Goal: Check status: Check status

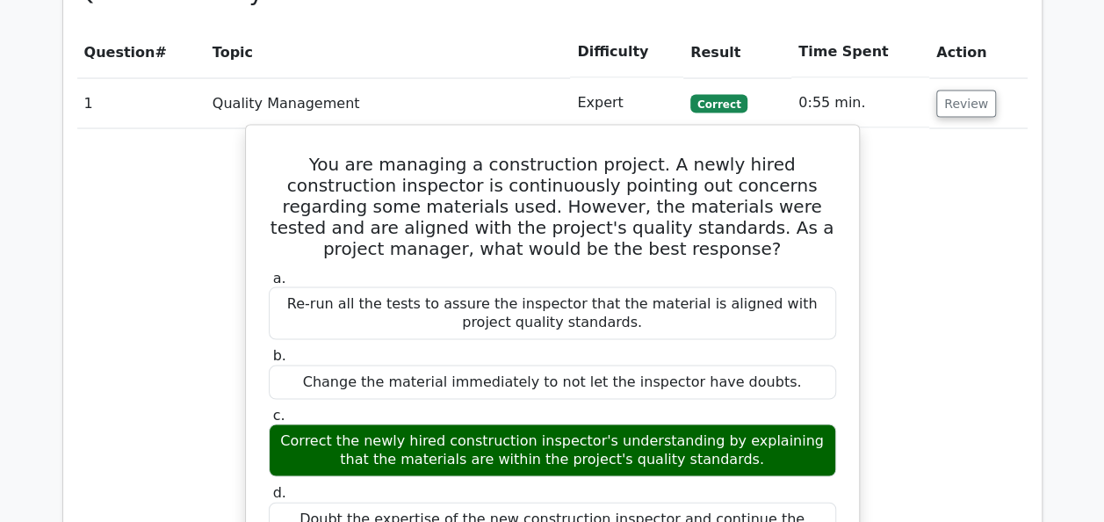
scroll to position [1581, 0]
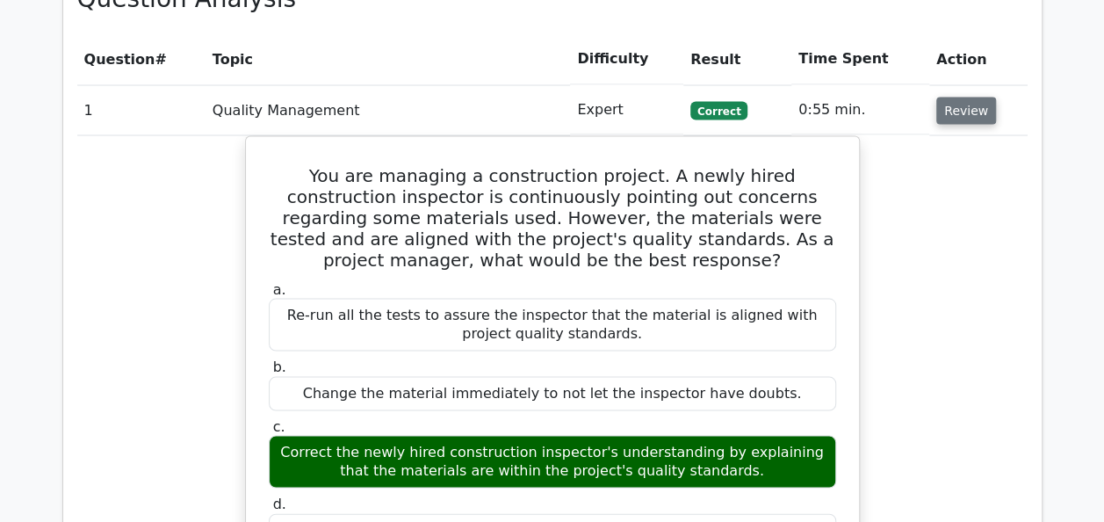
click at [970, 97] on button "Review" at bounding box center [966, 110] width 60 height 27
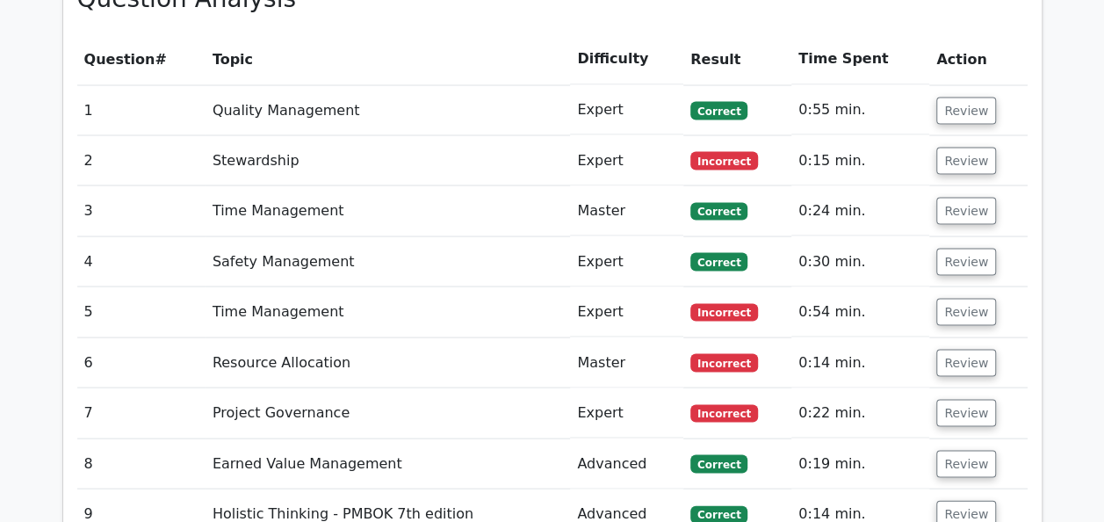
scroll to position [1493, 0]
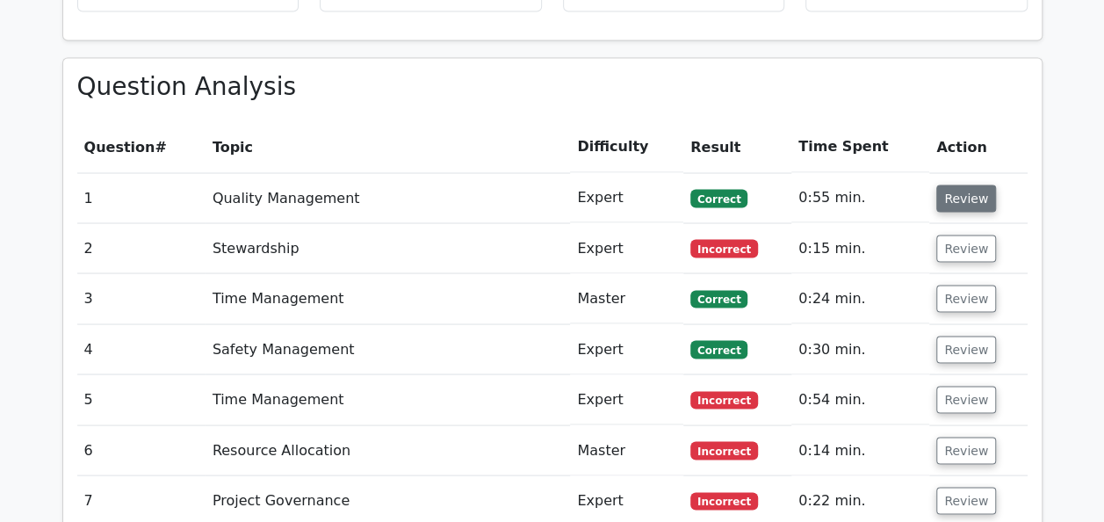
click at [968, 184] on button "Review" at bounding box center [966, 197] width 60 height 27
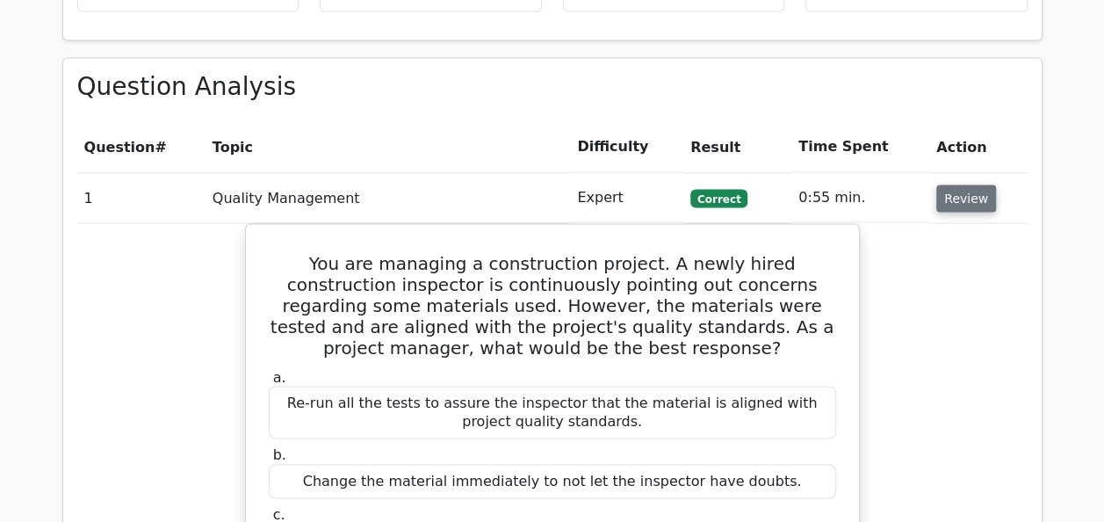
click at [968, 184] on button "Review" at bounding box center [966, 197] width 60 height 27
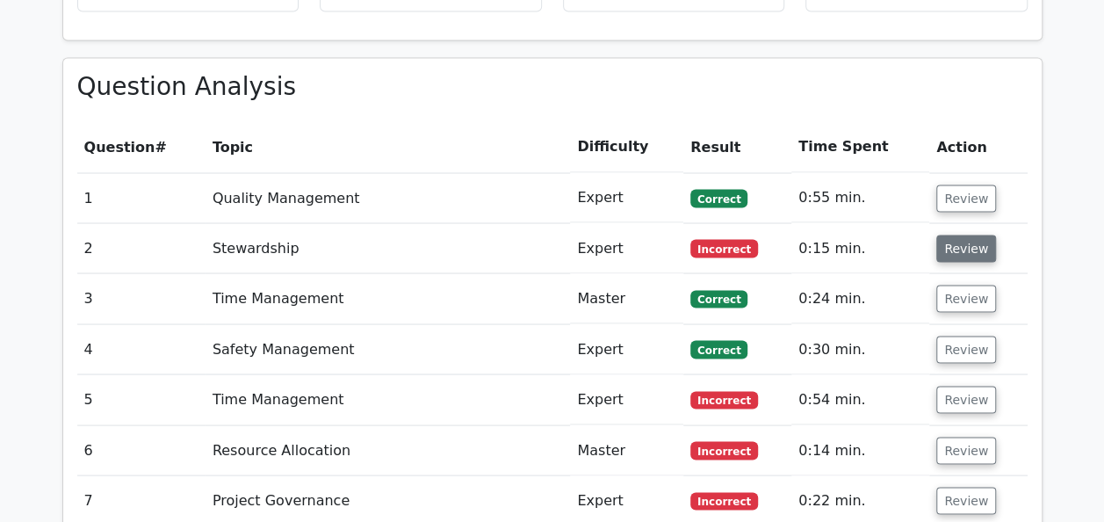
click at [970, 235] on button "Review" at bounding box center [966, 248] width 60 height 27
click at [965, 235] on button "Review" at bounding box center [966, 248] width 60 height 27
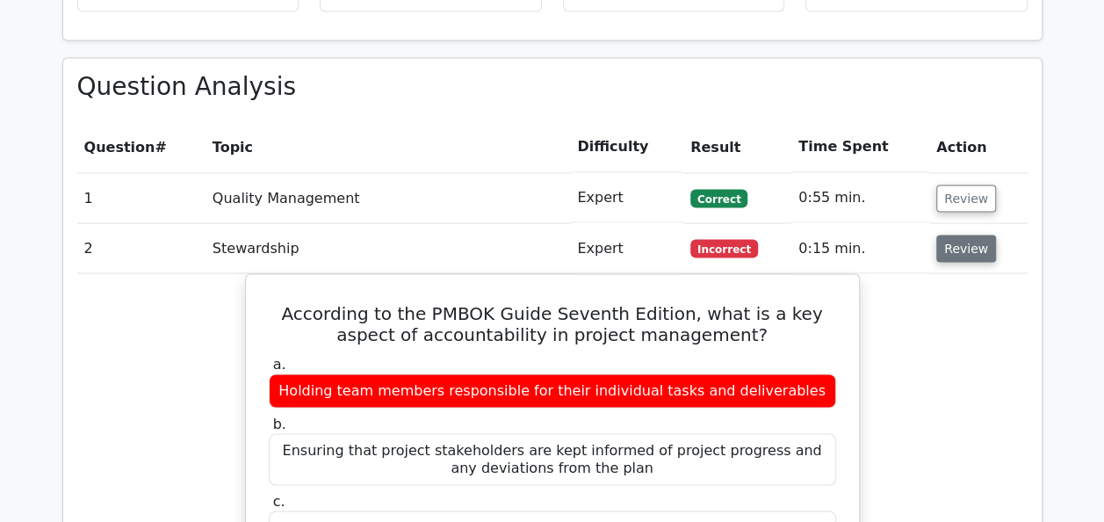
click at [956, 235] on button "Review" at bounding box center [966, 248] width 60 height 27
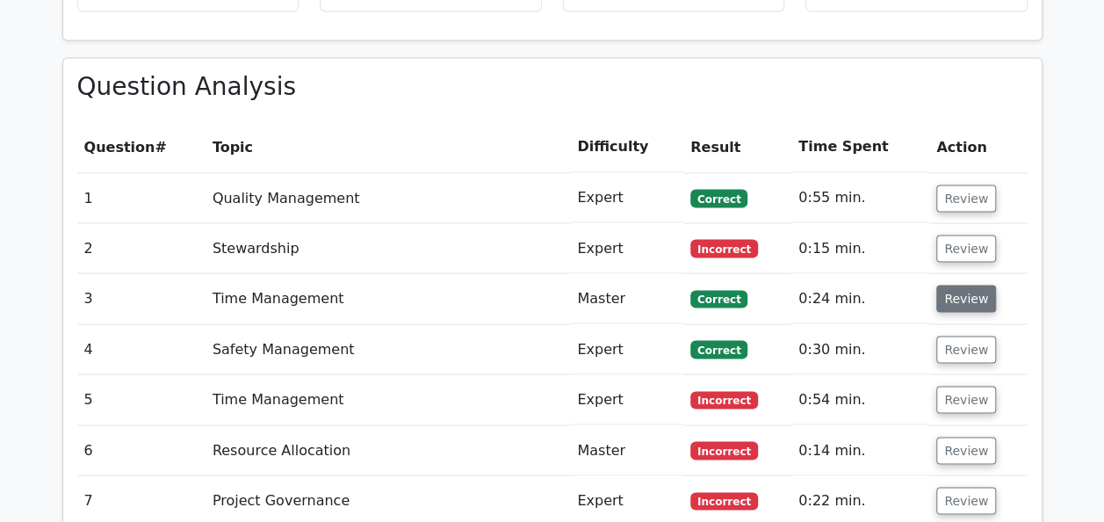
click at [954, 285] on button "Review" at bounding box center [966, 298] width 60 height 27
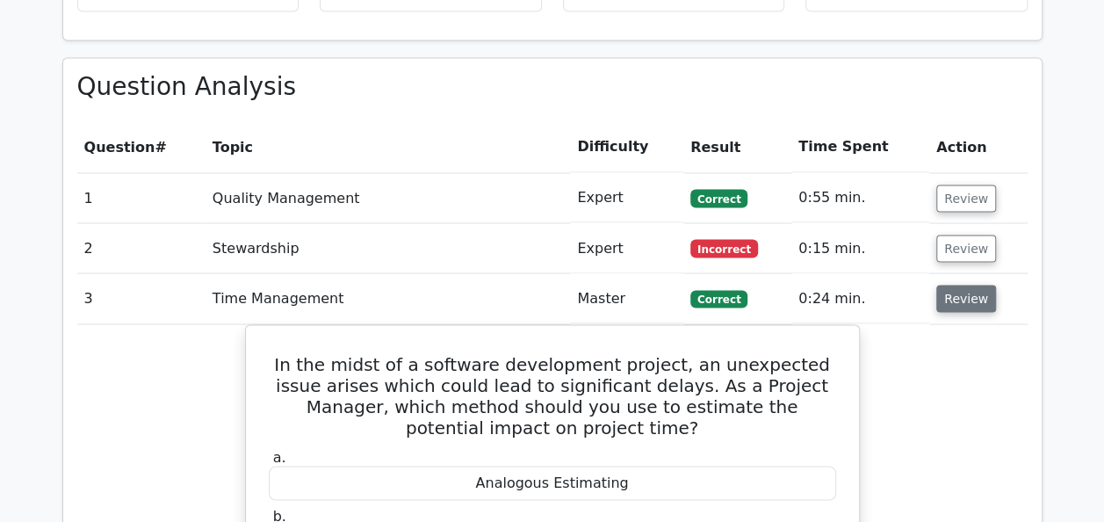
click at [971, 285] on button "Review" at bounding box center [966, 298] width 60 height 27
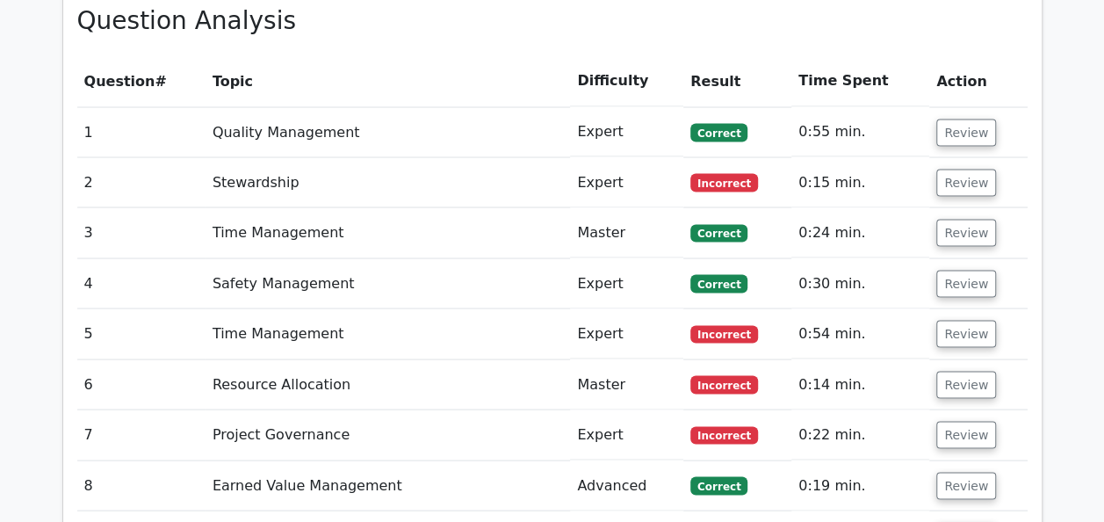
scroll to position [1581, 0]
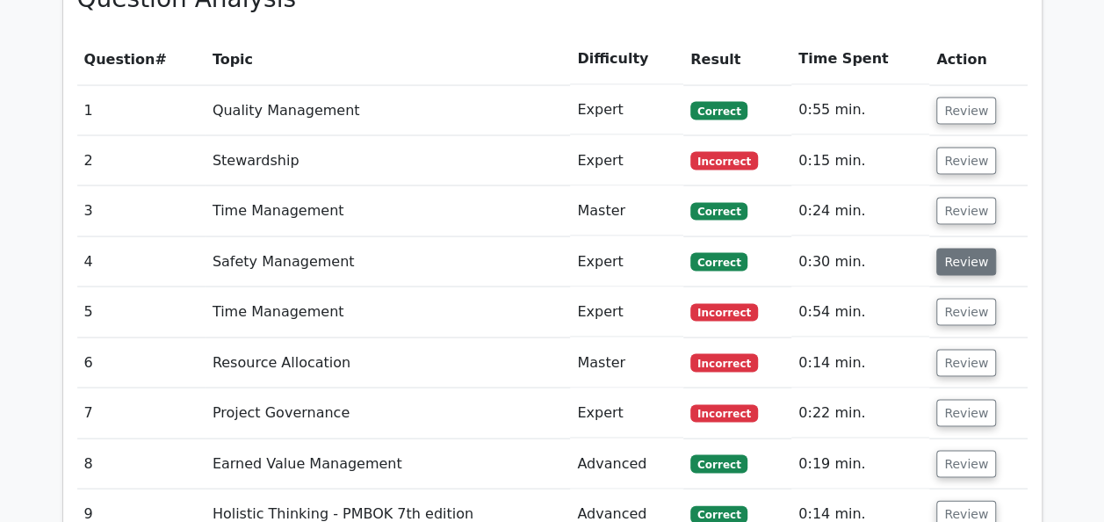
click at [961, 248] on button "Review" at bounding box center [966, 261] width 60 height 27
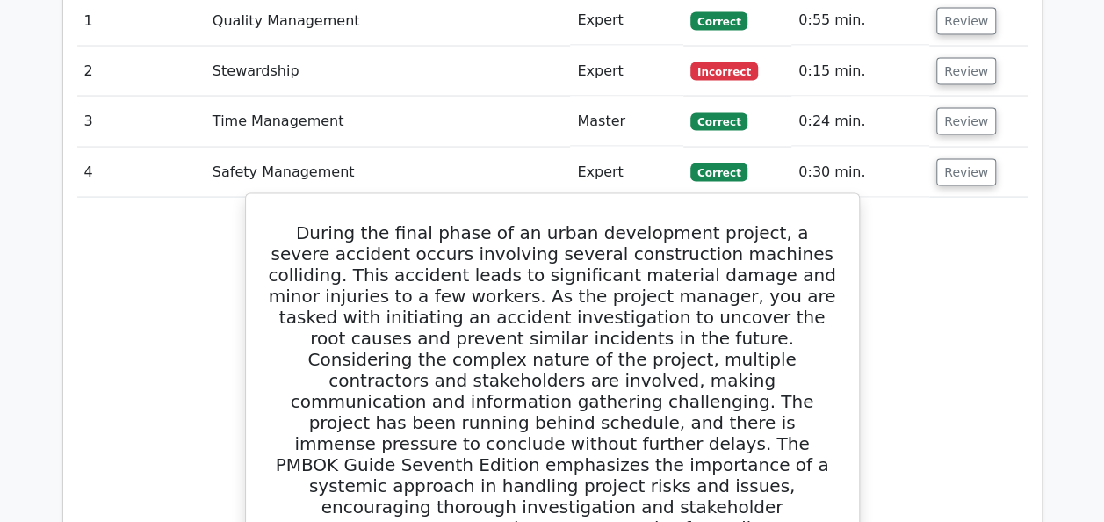
scroll to position [1669, 0]
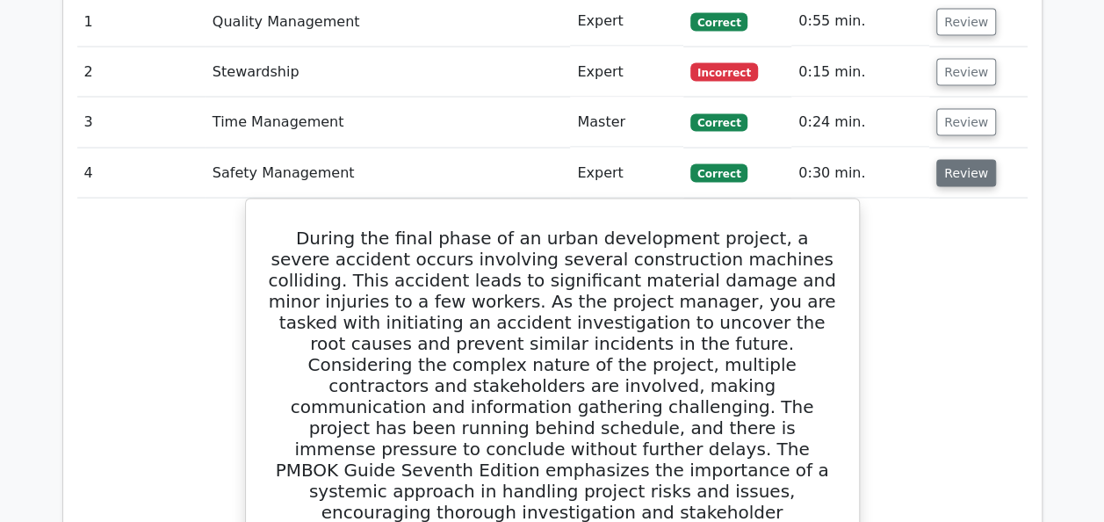
click at [956, 160] on button "Review" at bounding box center [966, 173] width 60 height 27
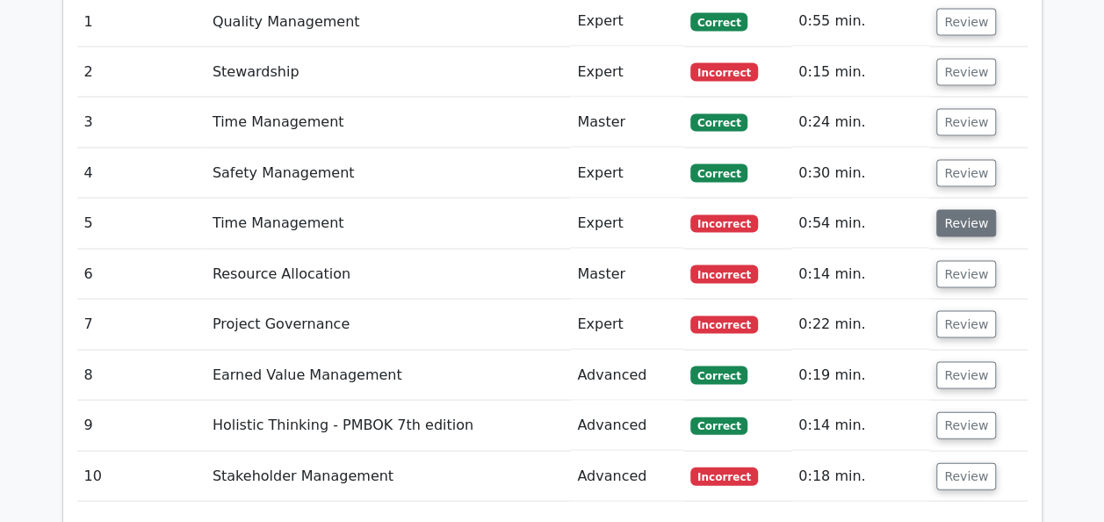
click at [945, 210] on button "Review" at bounding box center [966, 223] width 60 height 27
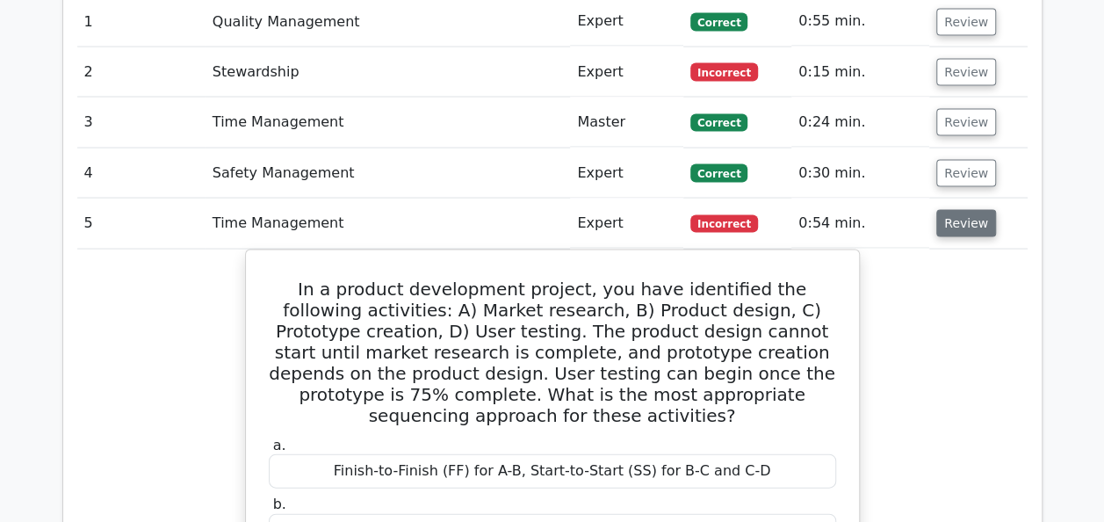
click at [952, 210] on button "Review" at bounding box center [966, 223] width 60 height 27
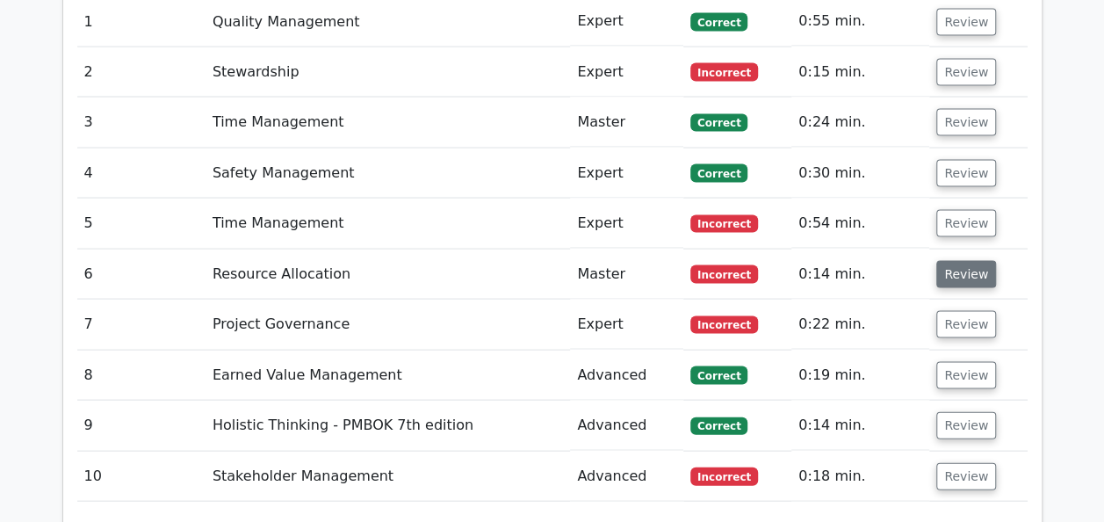
click at [959, 261] on button "Review" at bounding box center [966, 274] width 60 height 27
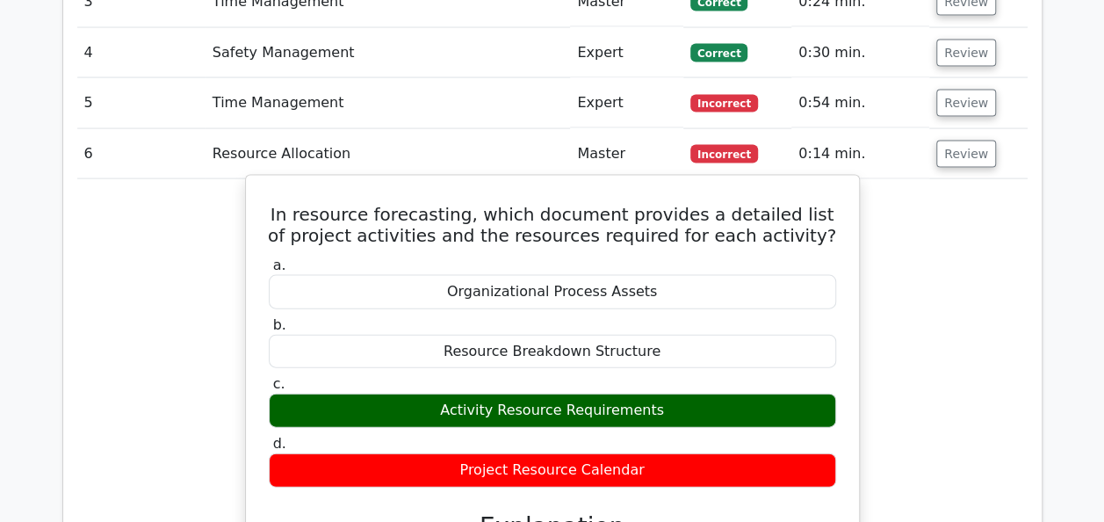
scroll to position [1757, 0]
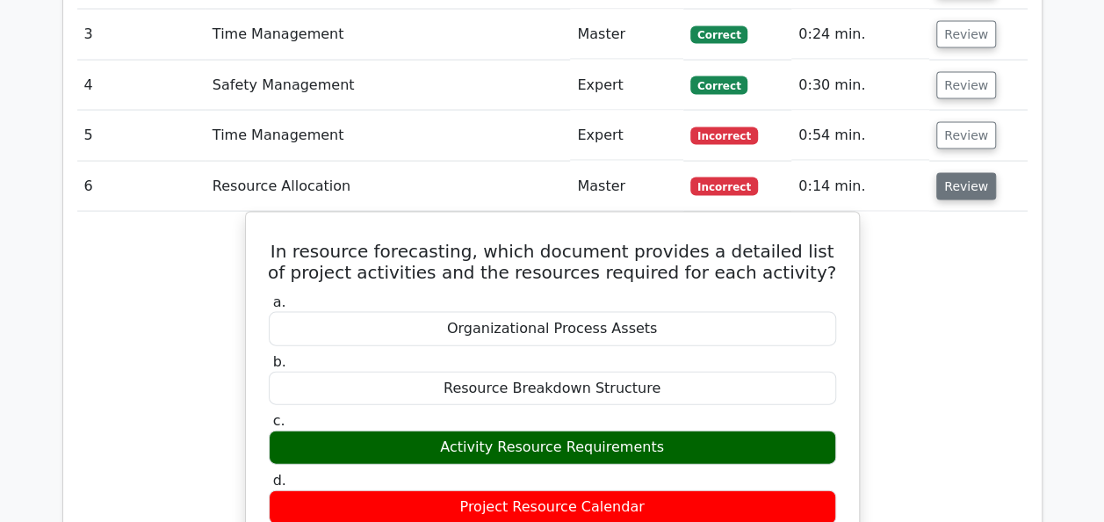
click at [965, 173] on button "Review" at bounding box center [966, 186] width 60 height 27
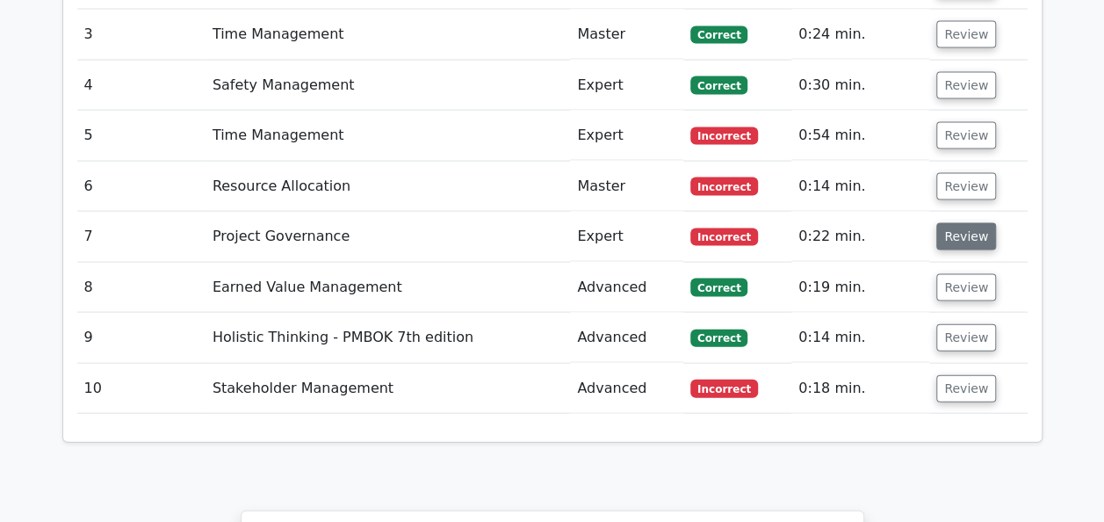
click at [966, 223] on button "Review" at bounding box center [966, 236] width 60 height 27
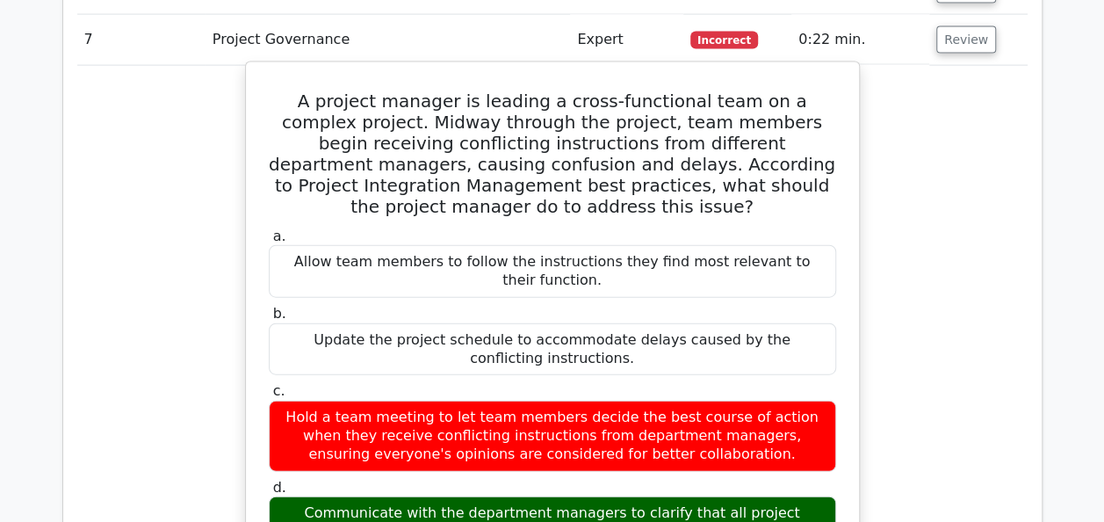
scroll to position [1845, 0]
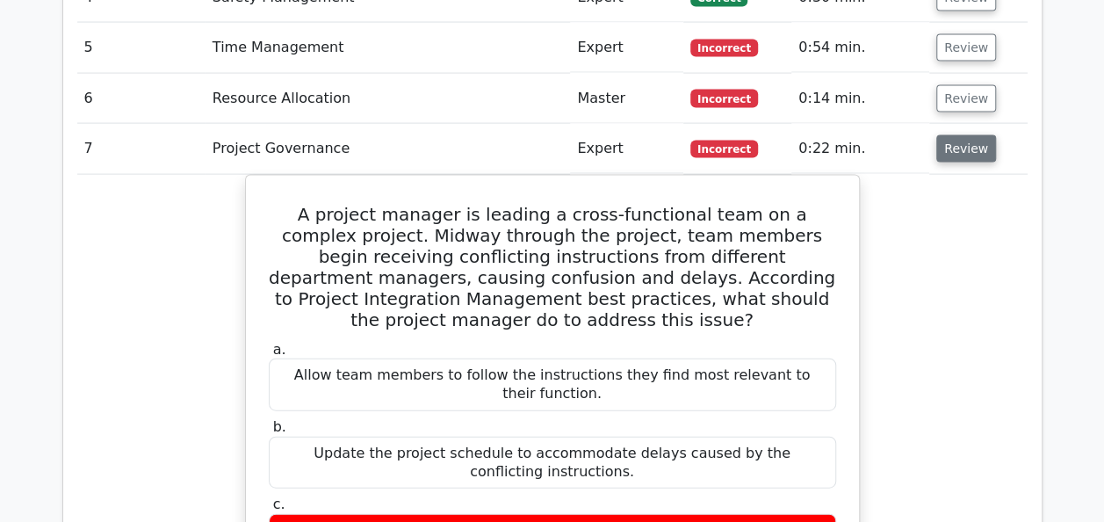
click at [963, 135] on button "Review" at bounding box center [966, 148] width 60 height 27
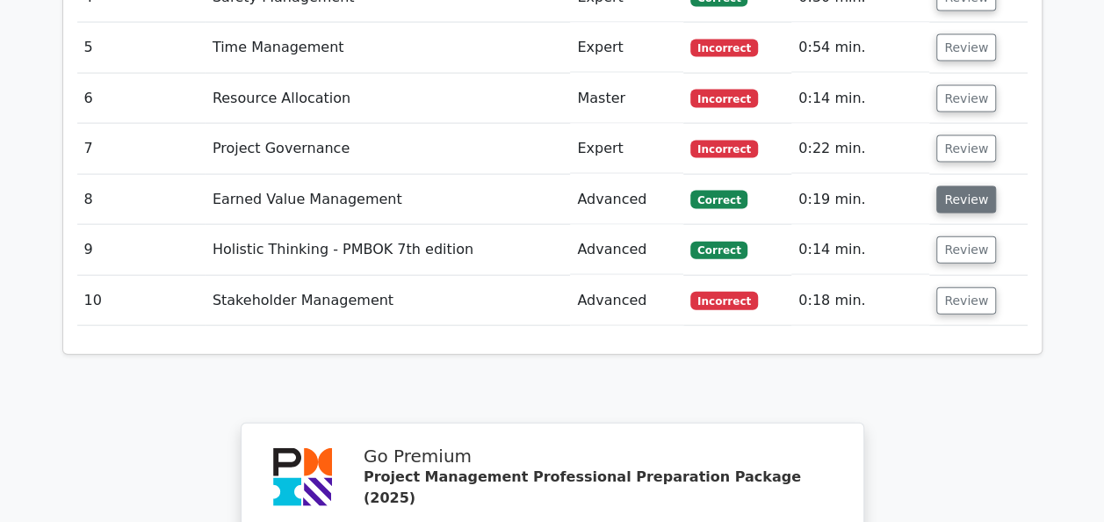
click at [968, 186] on button "Review" at bounding box center [966, 199] width 60 height 27
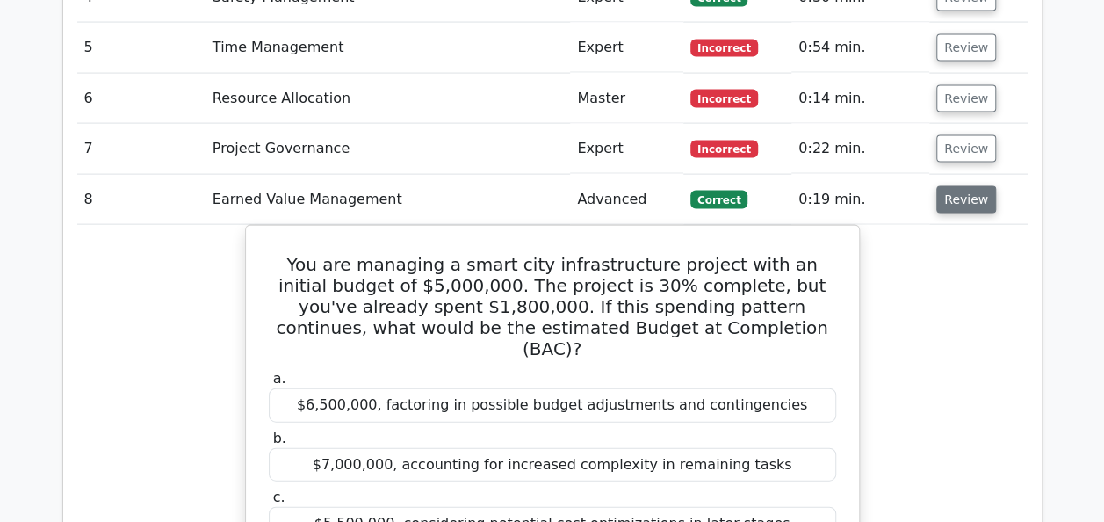
click at [968, 186] on button "Review" at bounding box center [966, 199] width 60 height 27
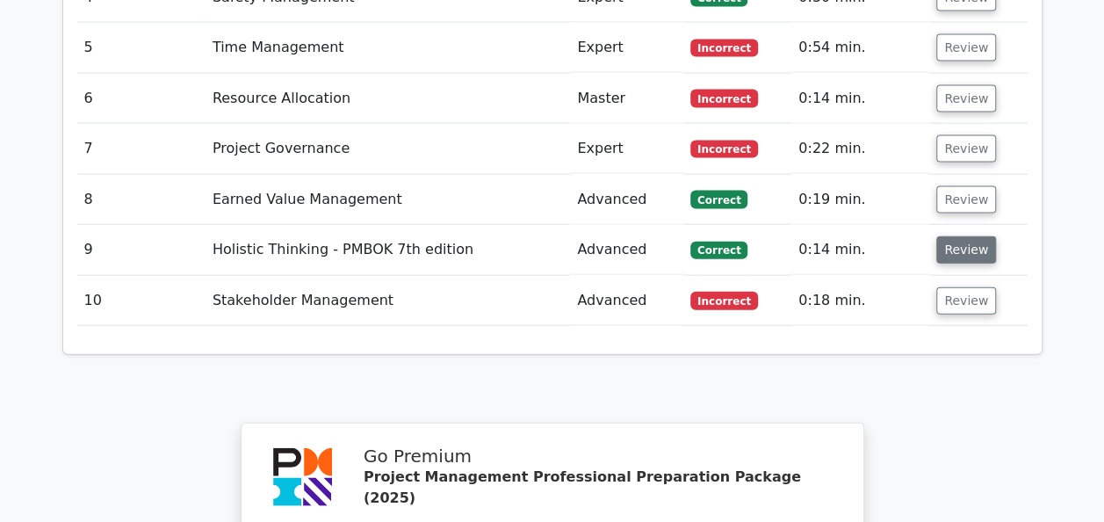
click at [964, 236] on button "Review" at bounding box center [966, 249] width 60 height 27
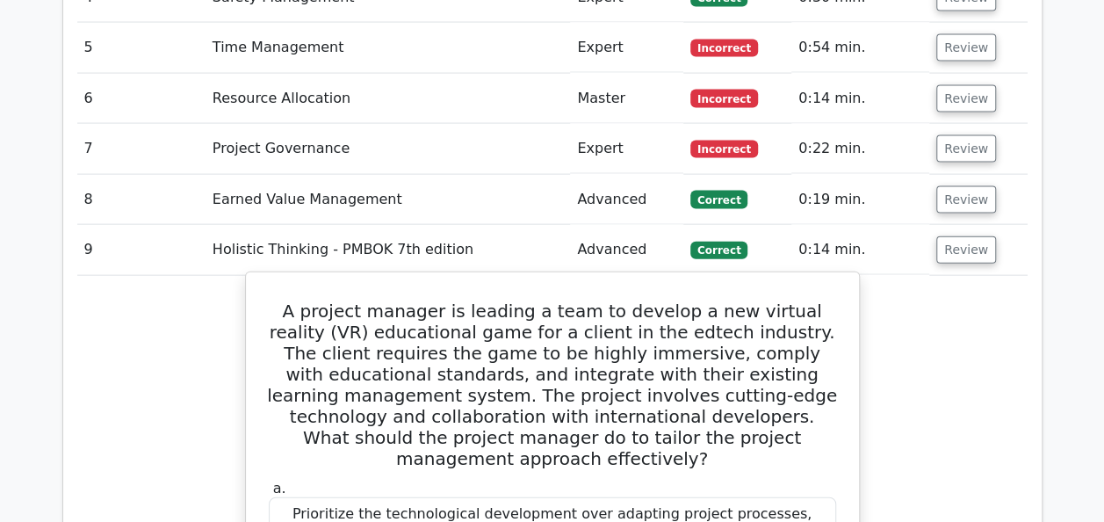
scroll to position [1933, 0]
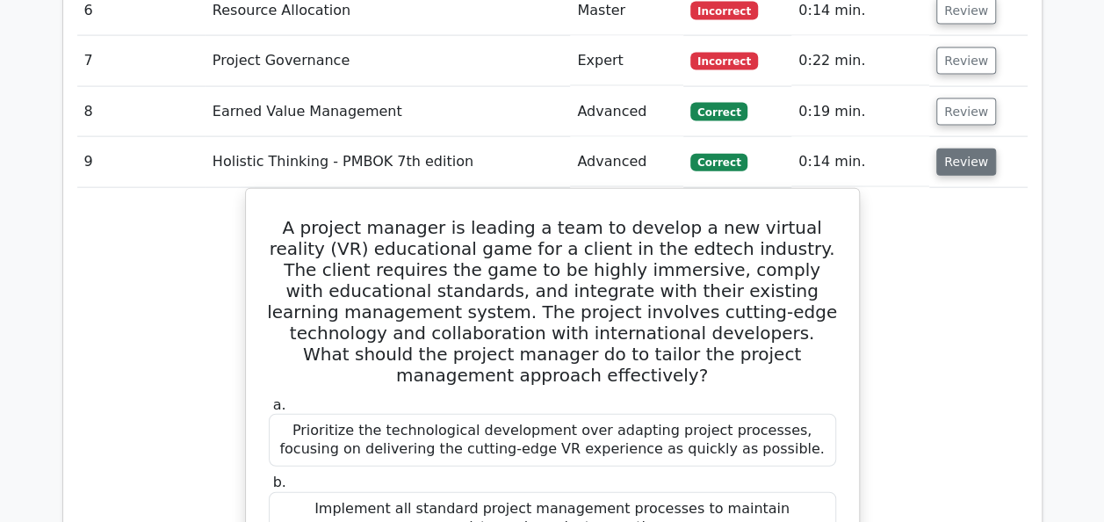
click at [945, 148] on button "Review" at bounding box center [966, 161] width 60 height 27
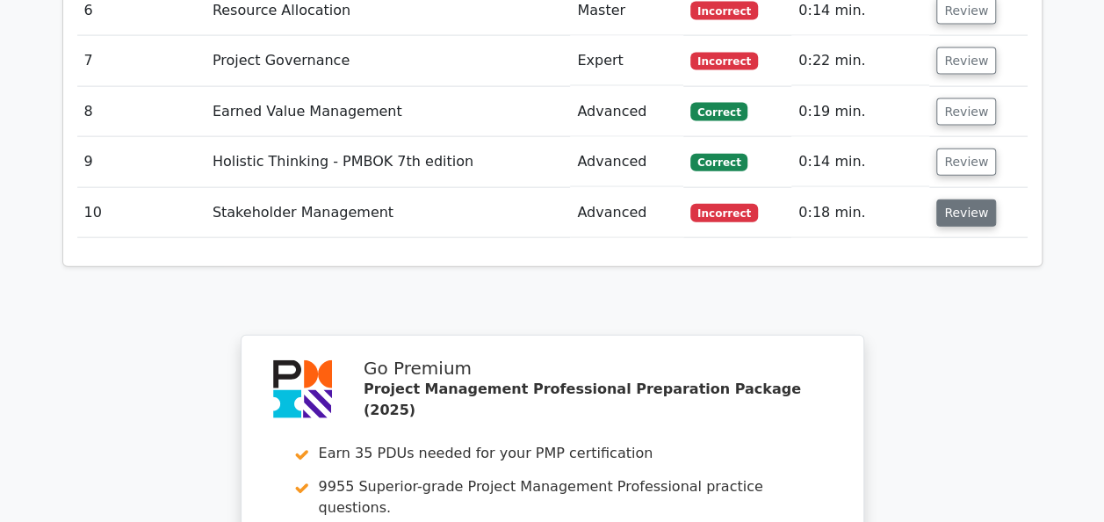
click at [969, 199] on button "Review" at bounding box center [966, 212] width 60 height 27
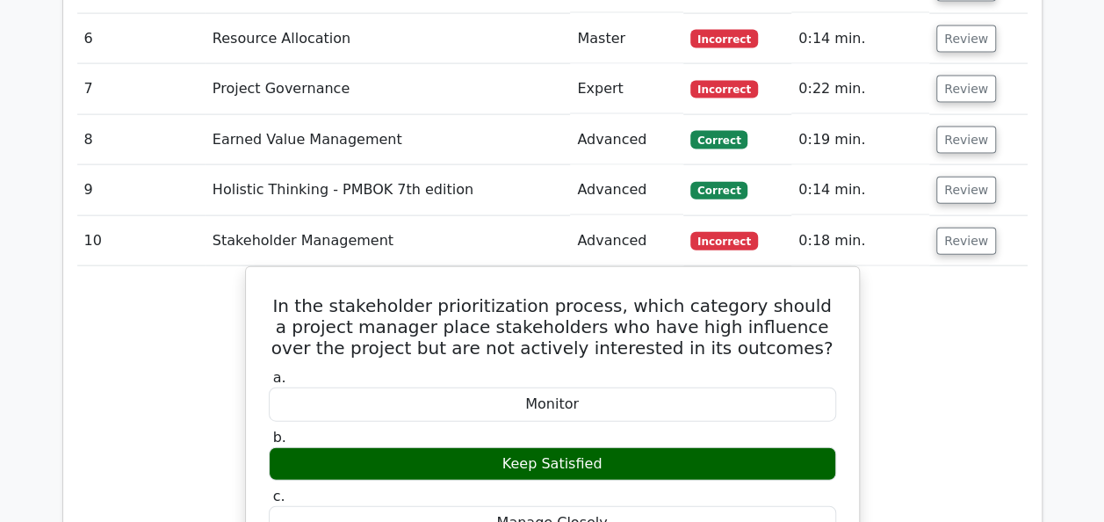
scroll to position [1845, 0]
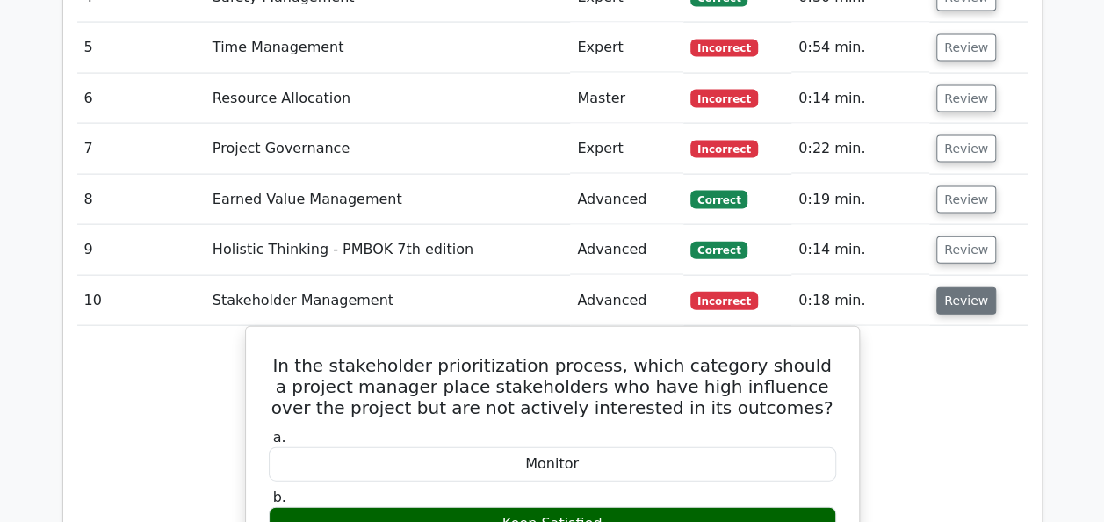
click at [971, 287] on button "Review" at bounding box center [966, 300] width 60 height 27
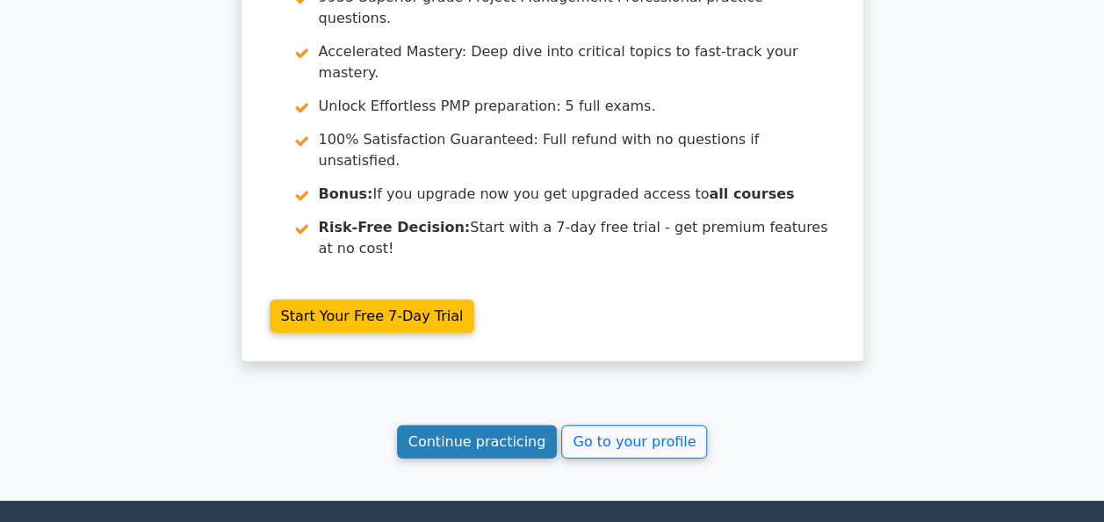
scroll to position [2430, 0]
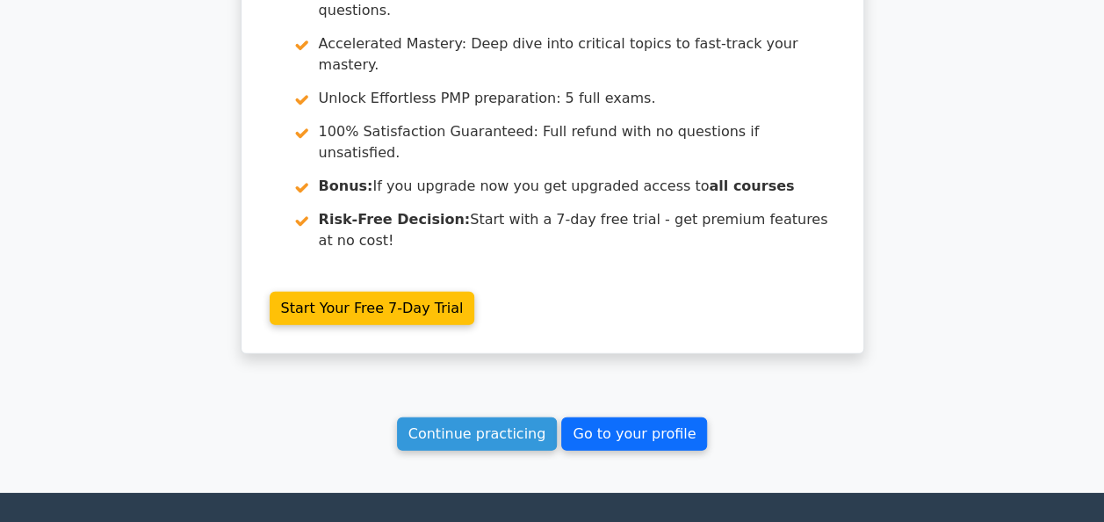
click at [618, 417] on link "Go to your profile" at bounding box center [634, 433] width 146 height 33
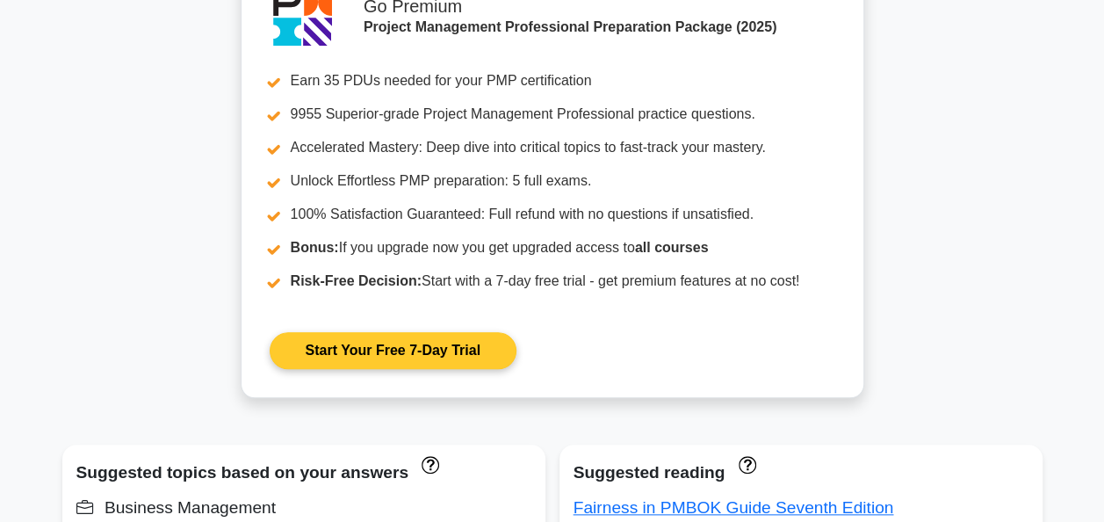
scroll to position [176, 0]
